Goal: Navigation & Orientation: Find specific page/section

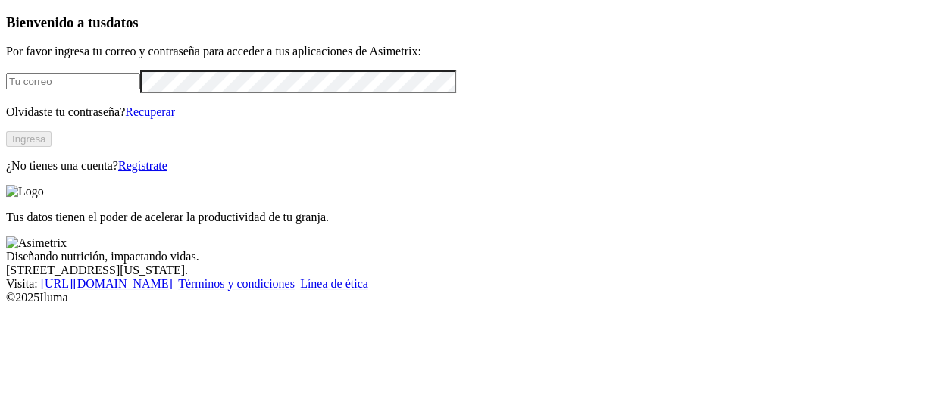
type input "[PERSON_NAME][EMAIL_ADDRESS][PERSON_NAME][DOMAIN_NAME]"
click at [52, 147] on button "Ingresa" at bounding box center [28, 139] width 45 height 16
